Goal: Check status

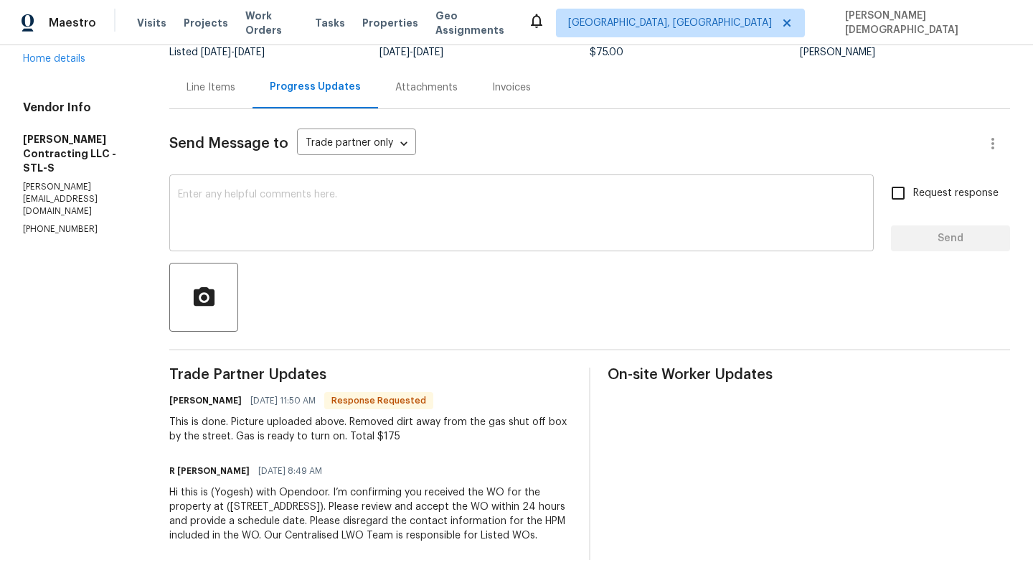
scroll to position [113, 0]
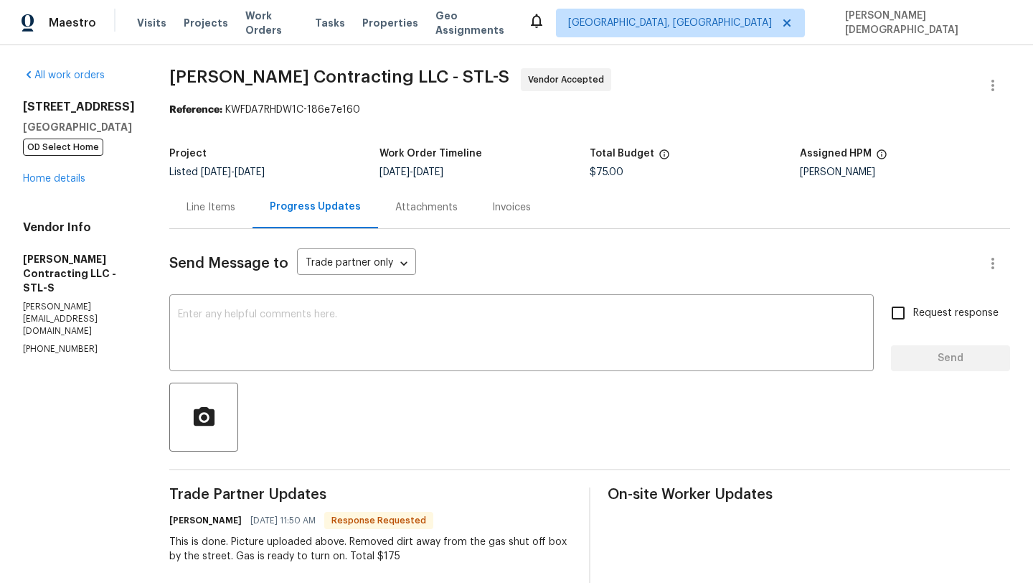
drag, startPoint x: 70, startPoint y: 147, endPoint x: 17, endPoint y: 102, distance: 69.7
click at [17, 102] on div "All work orders 5932 Finkman St Saint Louis, MO 63109 OD Select Home Home detai…" at bounding box center [516, 373] width 1033 height 657
copy div "5932 Finkman St Saint Louis, MO 63109"
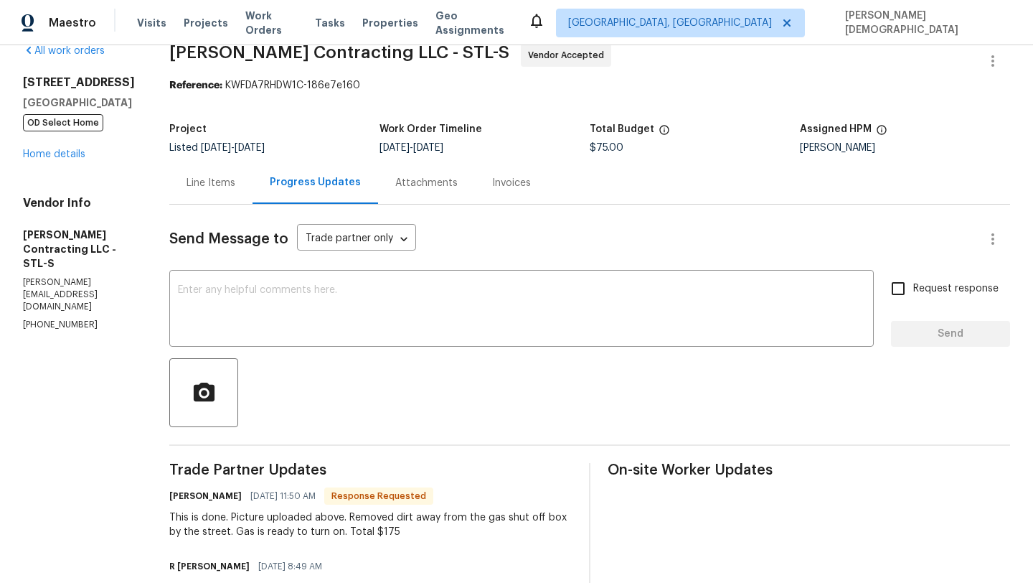
scroll to position [27, 0]
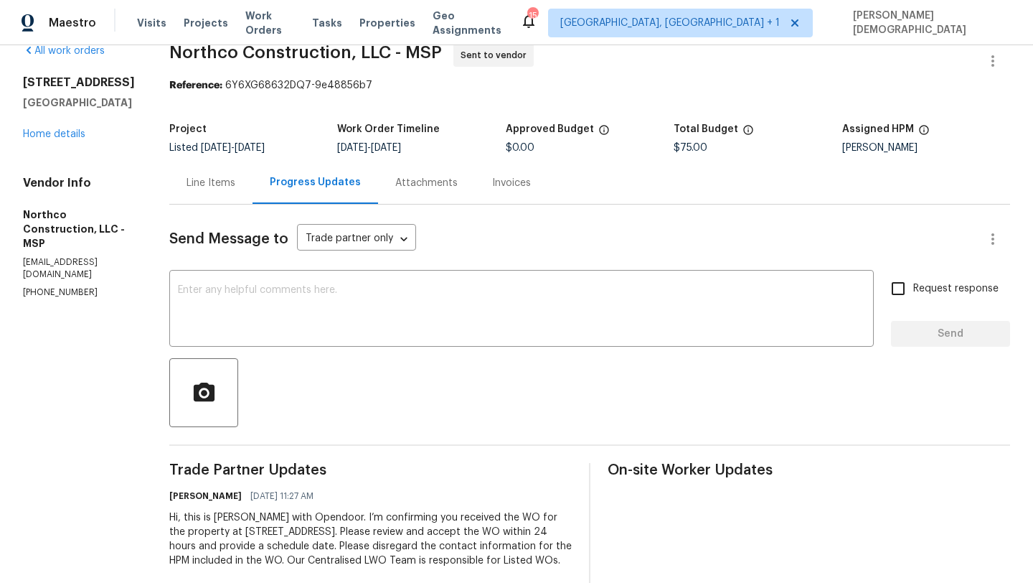
scroll to position [64, 0]
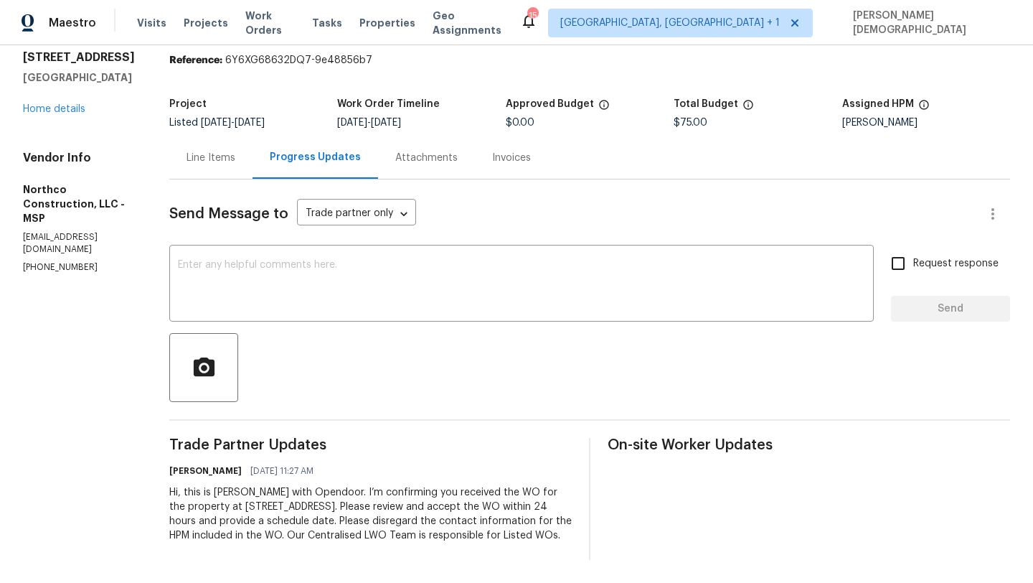
click at [209, 151] on div "Line Items" at bounding box center [211, 158] width 49 height 14
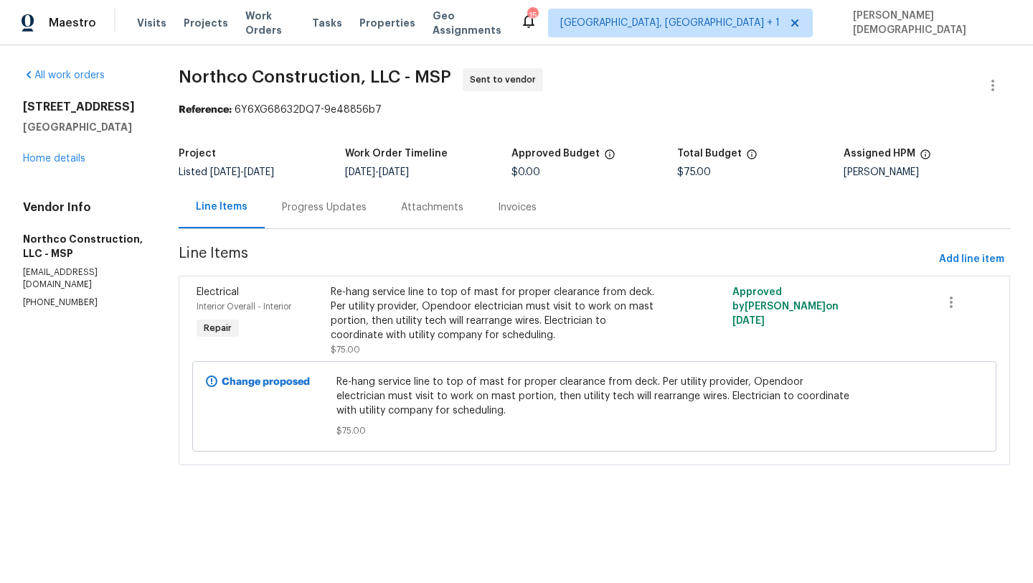
click at [335, 199] on div "Progress Updates" at bounding box center [324, 207] width 119 height 42
